Goal: Check status: Check status

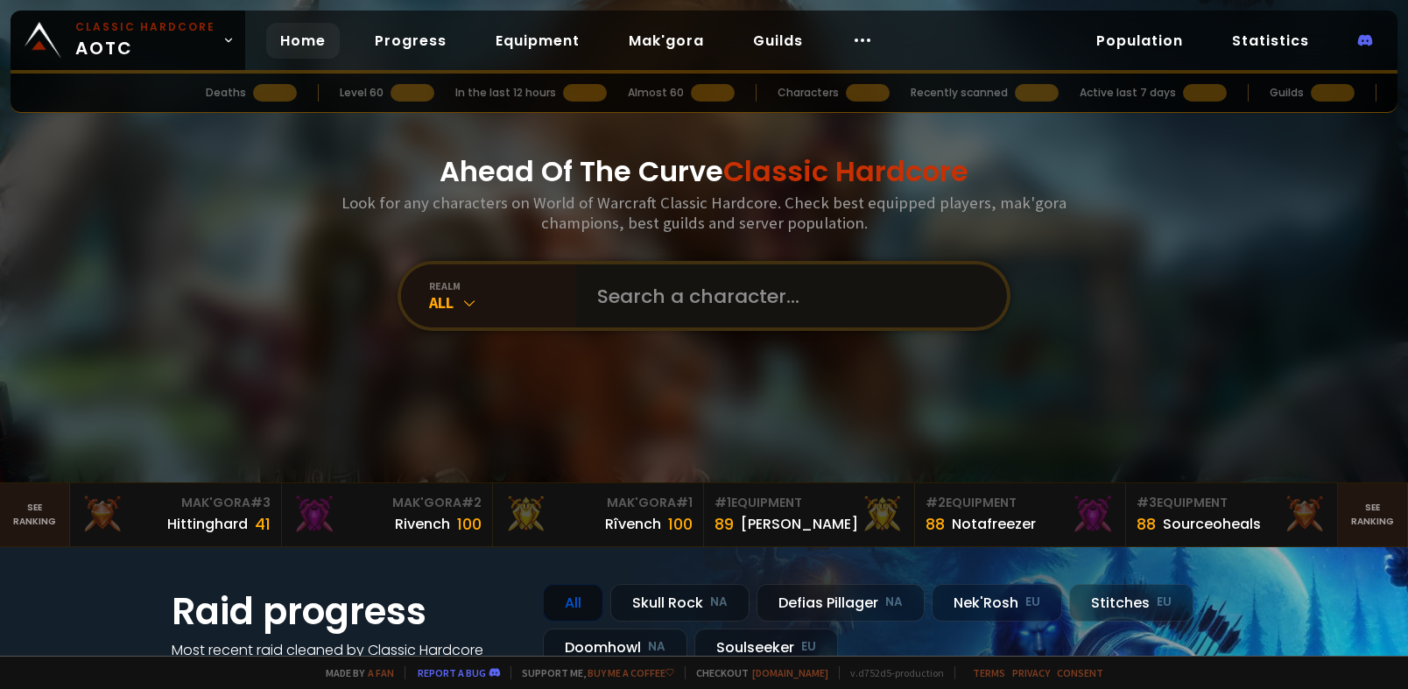
click at [685, 271] on input "text" at bounding box center [786, 295] width 399 height 63
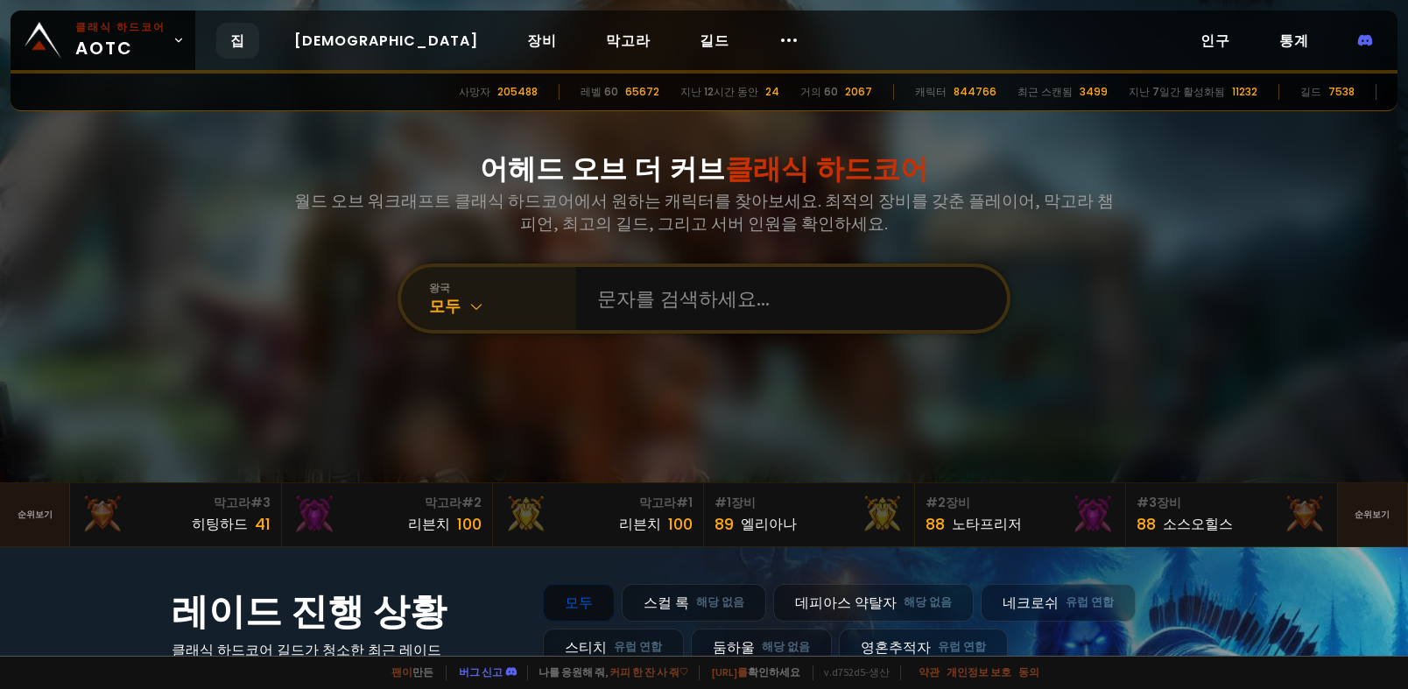
click at [472, 311] on icon at bounding box center [476, 307] width 18 height 18
click at [704, 285] on input "text" at bounding box center [786, 298] width 399 height 63
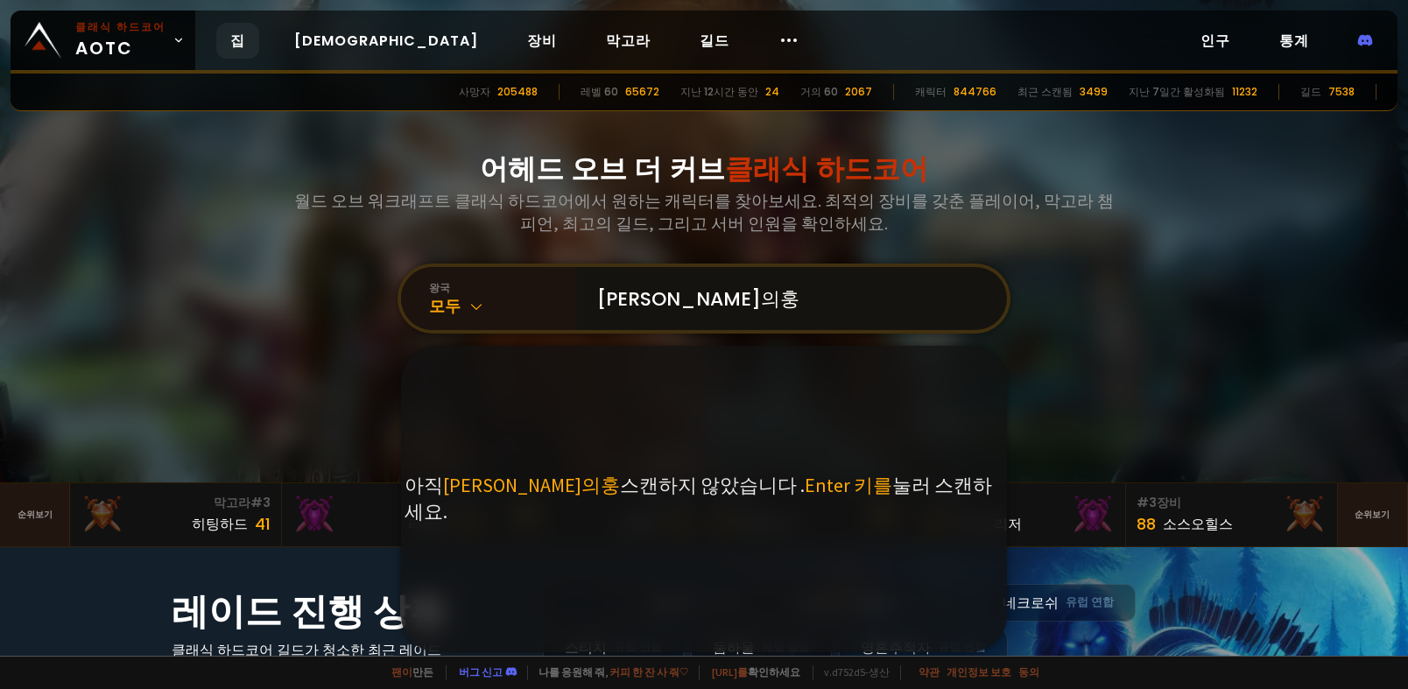
type input "[PERSON_NAME]의후예"
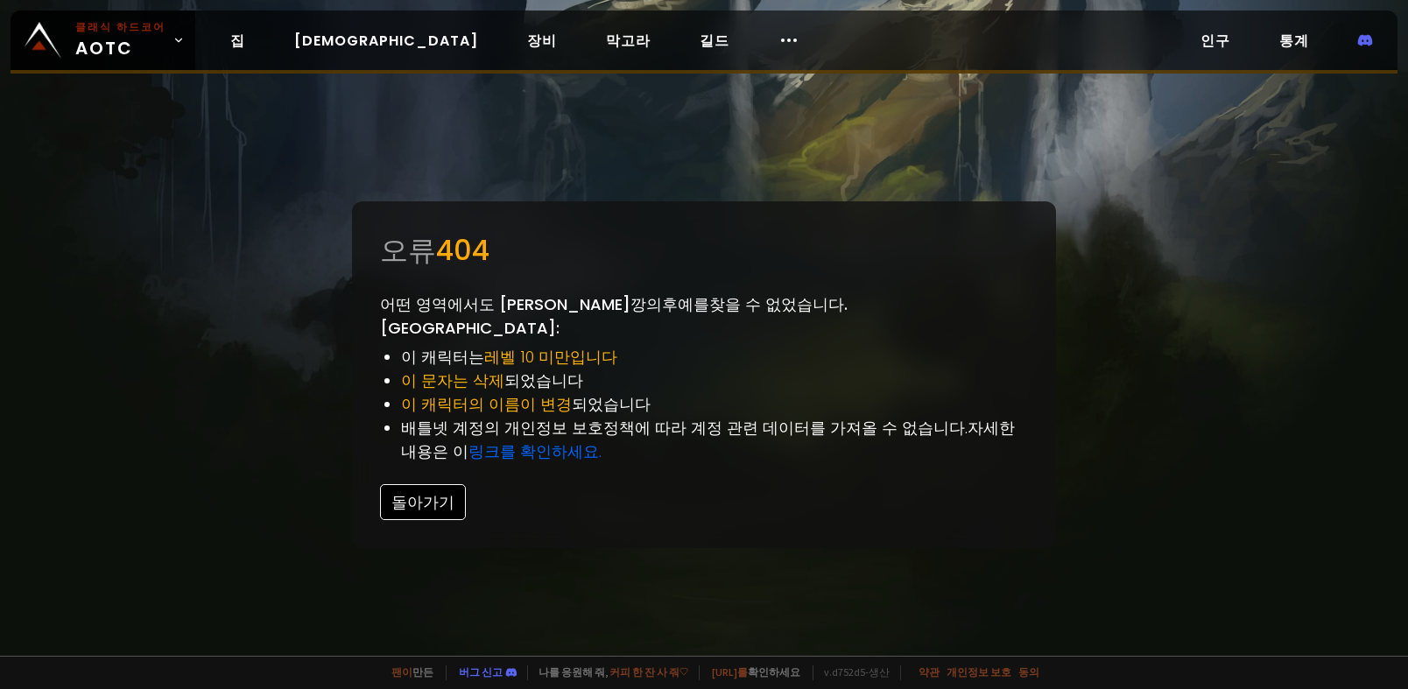
click at [431, 484] on button "돌아가기" at bounding box center [423, 502] width 86 height 36
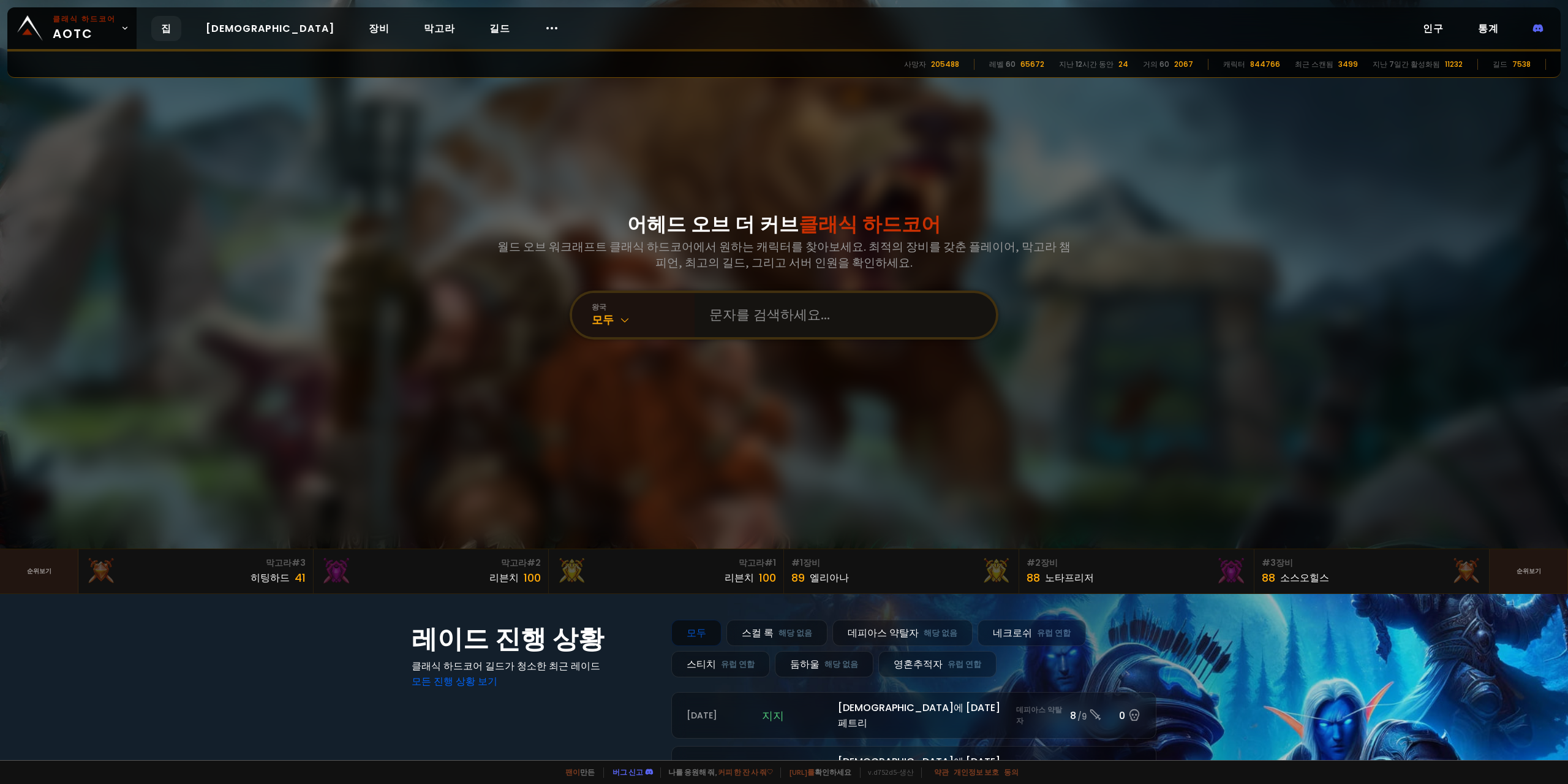
click at [749, 326] on input "text" at bounding box center [841, 314] width 279 height 44
click at [670, 330] on div "왕국 모두" at bounding box center [633, 314] width 122 height 44
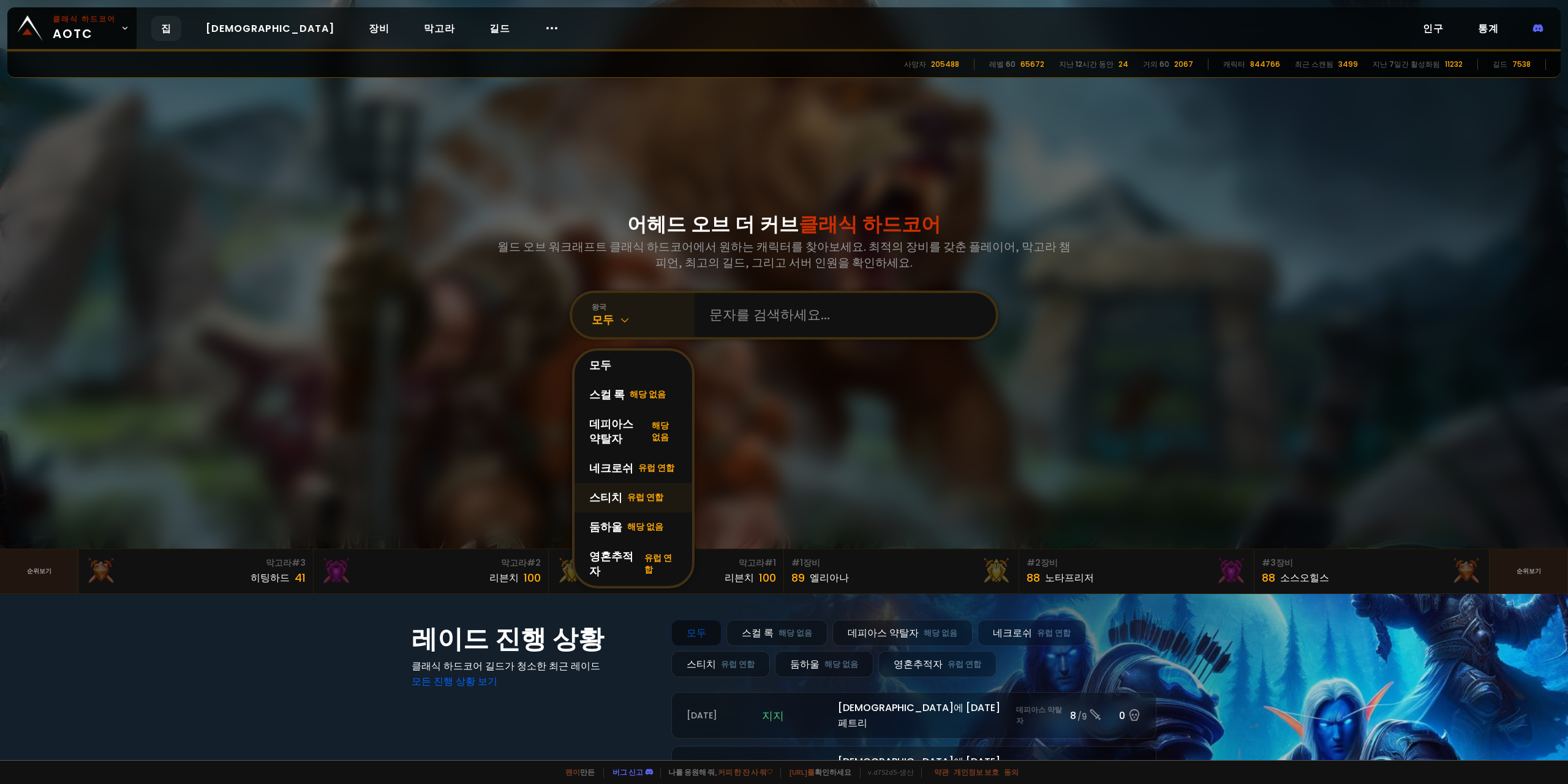
scroll to position [122, 0]
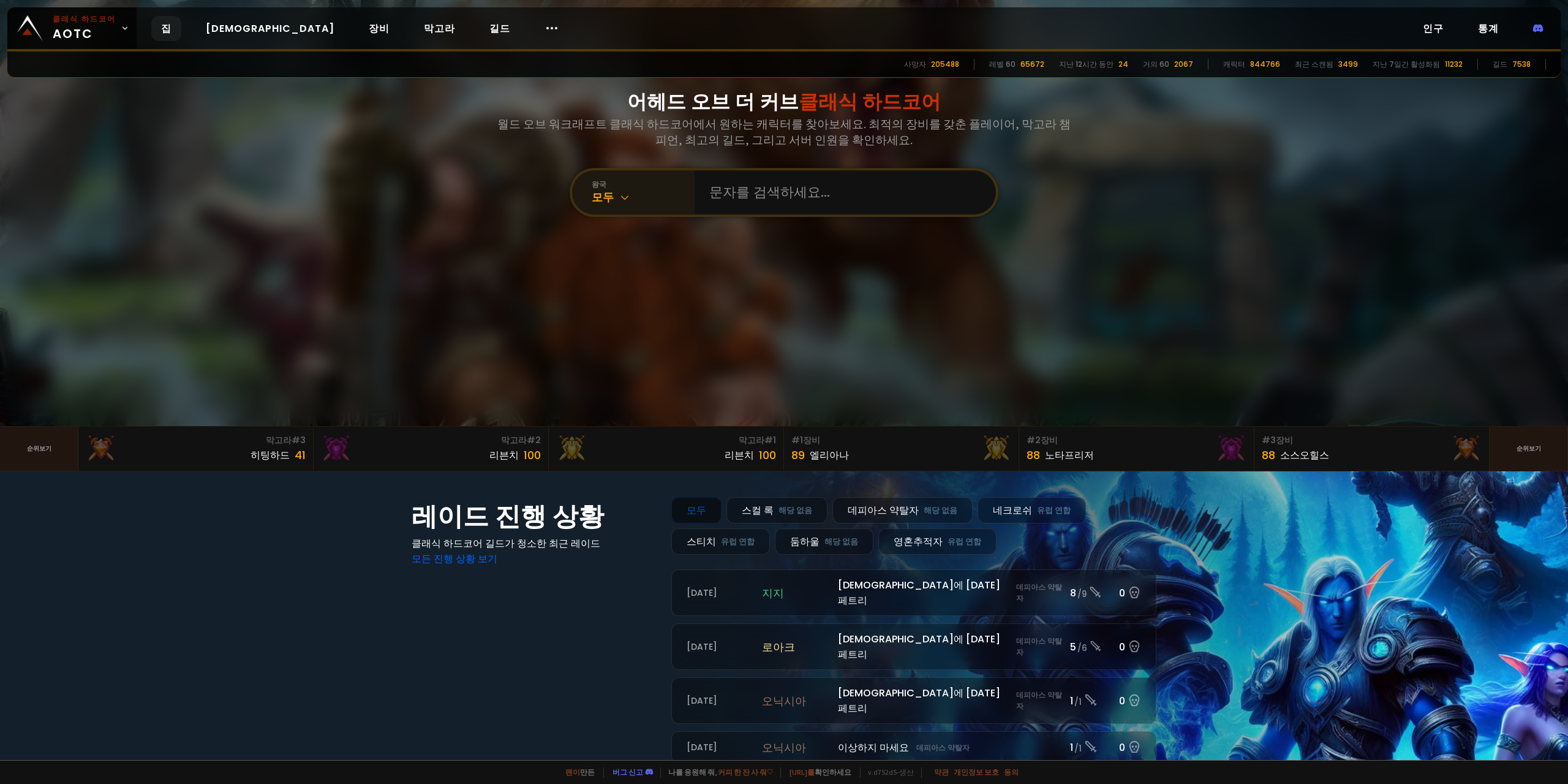
click at [631, 193] on div "모두" at bounding box center [643, 197] width 103 height 15
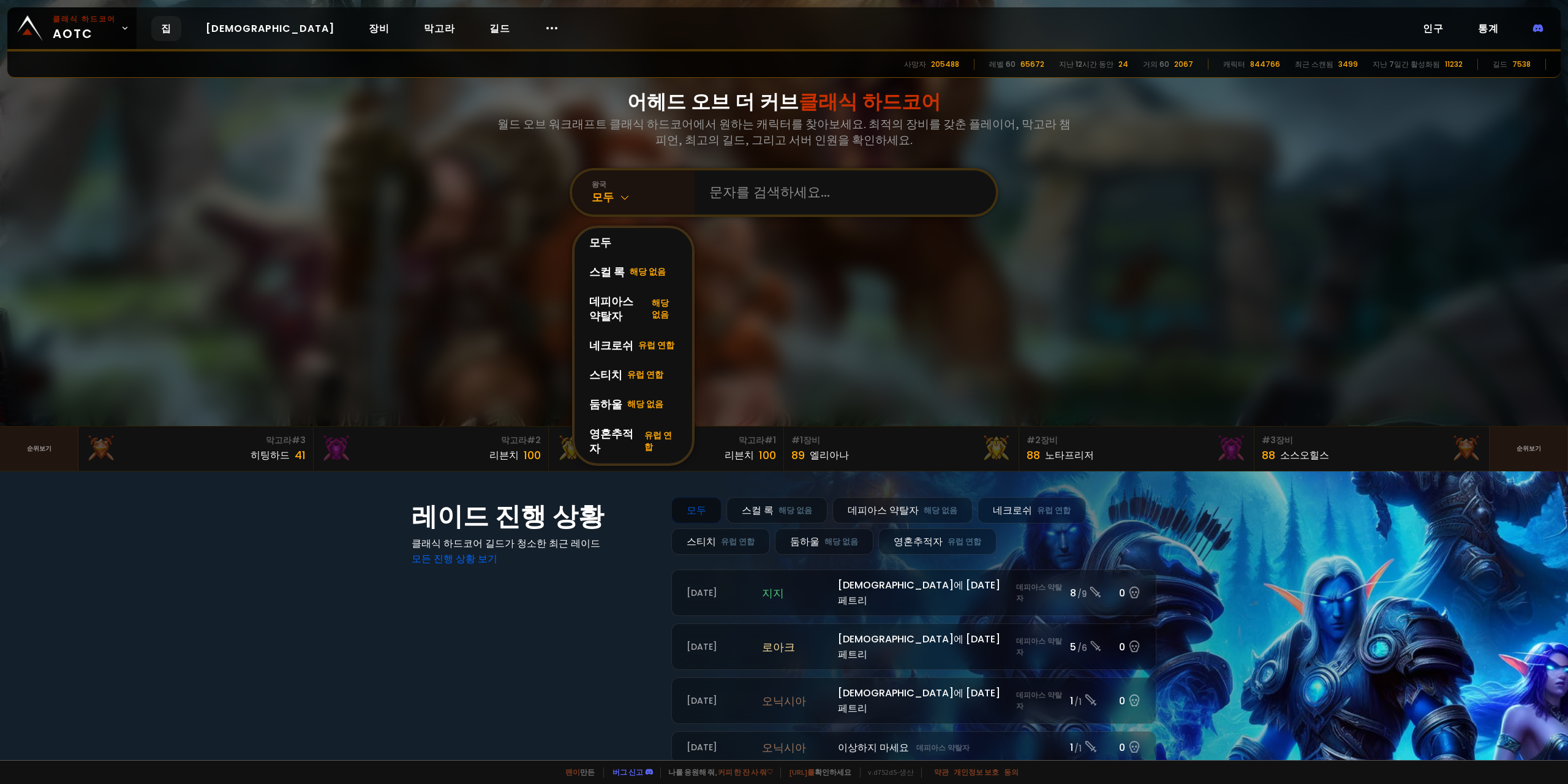
click at [533, 225] on div "어헤드 오브 더 커브 클래식 하드코어 월드 오브 워크래프트 클래식 하드코어에서 원하는 캐릭터를 찾아보세요. 최적의 장비를 갖춘 플레이어, 막고…" at bounding box center [784, 152] width 831 height 549
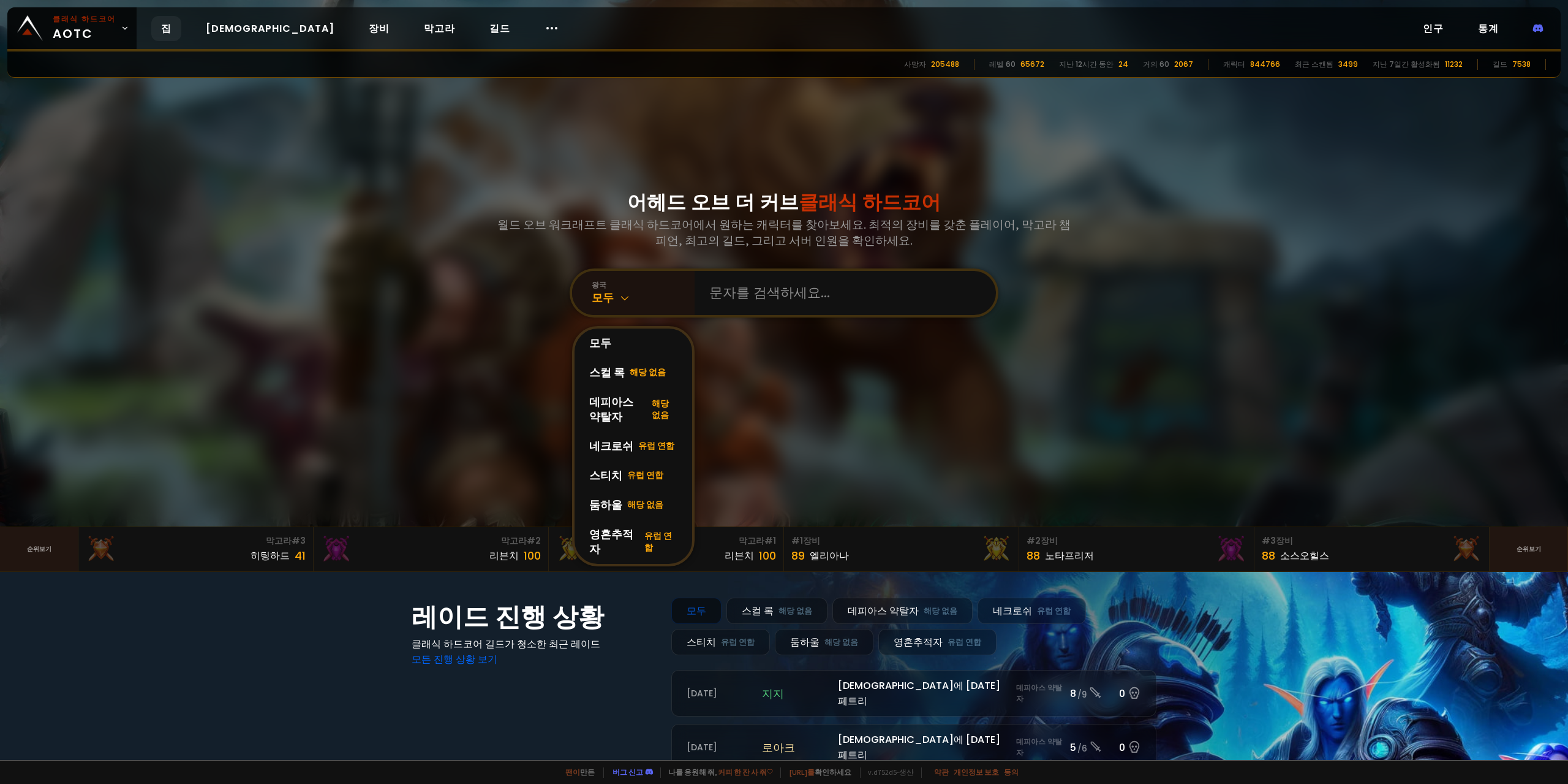
scroll to position [0, 0]
